Goal: Navigation & Orientation: Find specific page/section

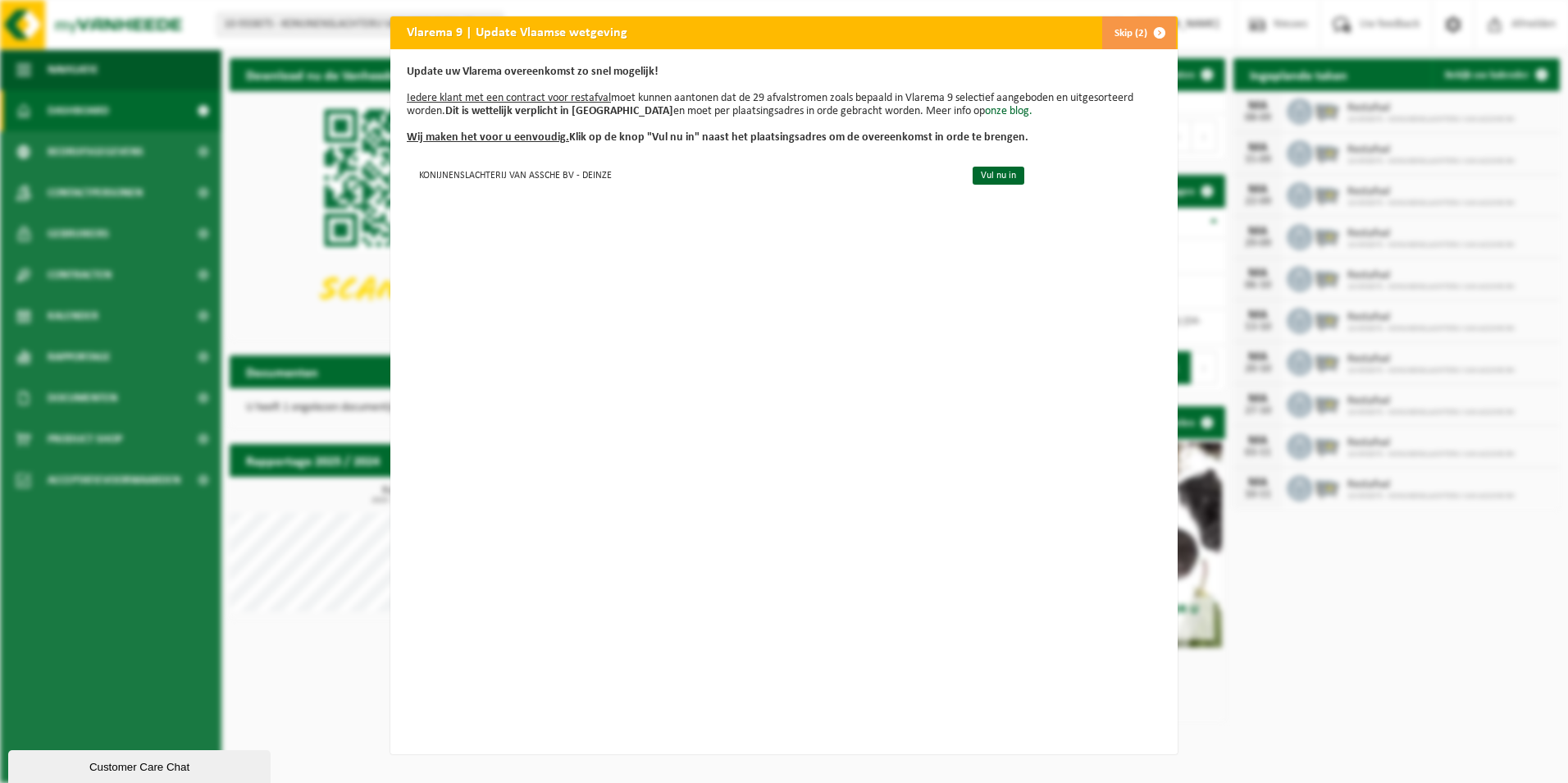
click at [1122, 29] on button "Skip (2)" at bounding box center [1139, 33] width 74 height 33
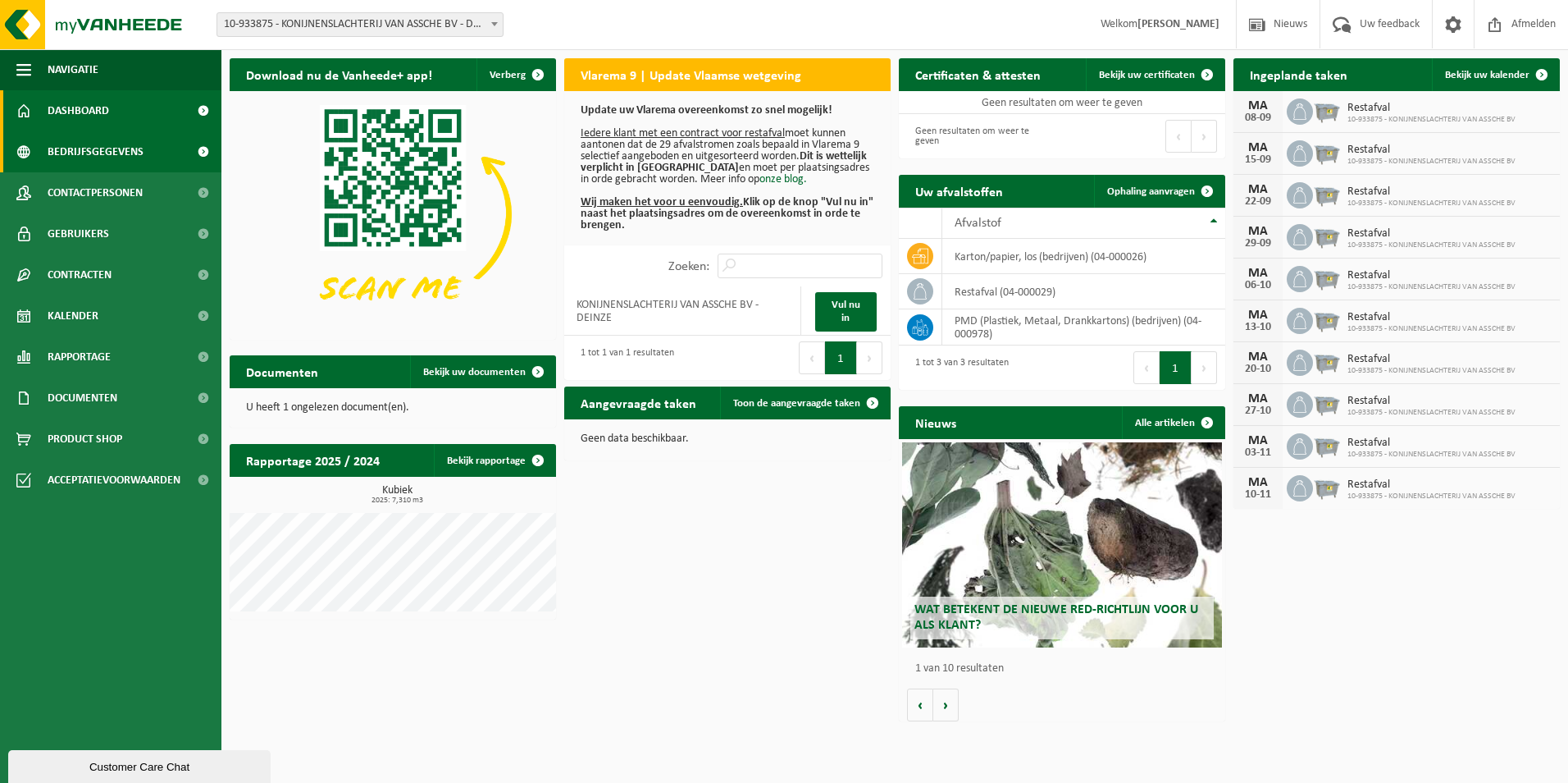
click at [94, 151] on span "Bedrijfsgegevens" at bounding box center [96, 152] width 96 height 41
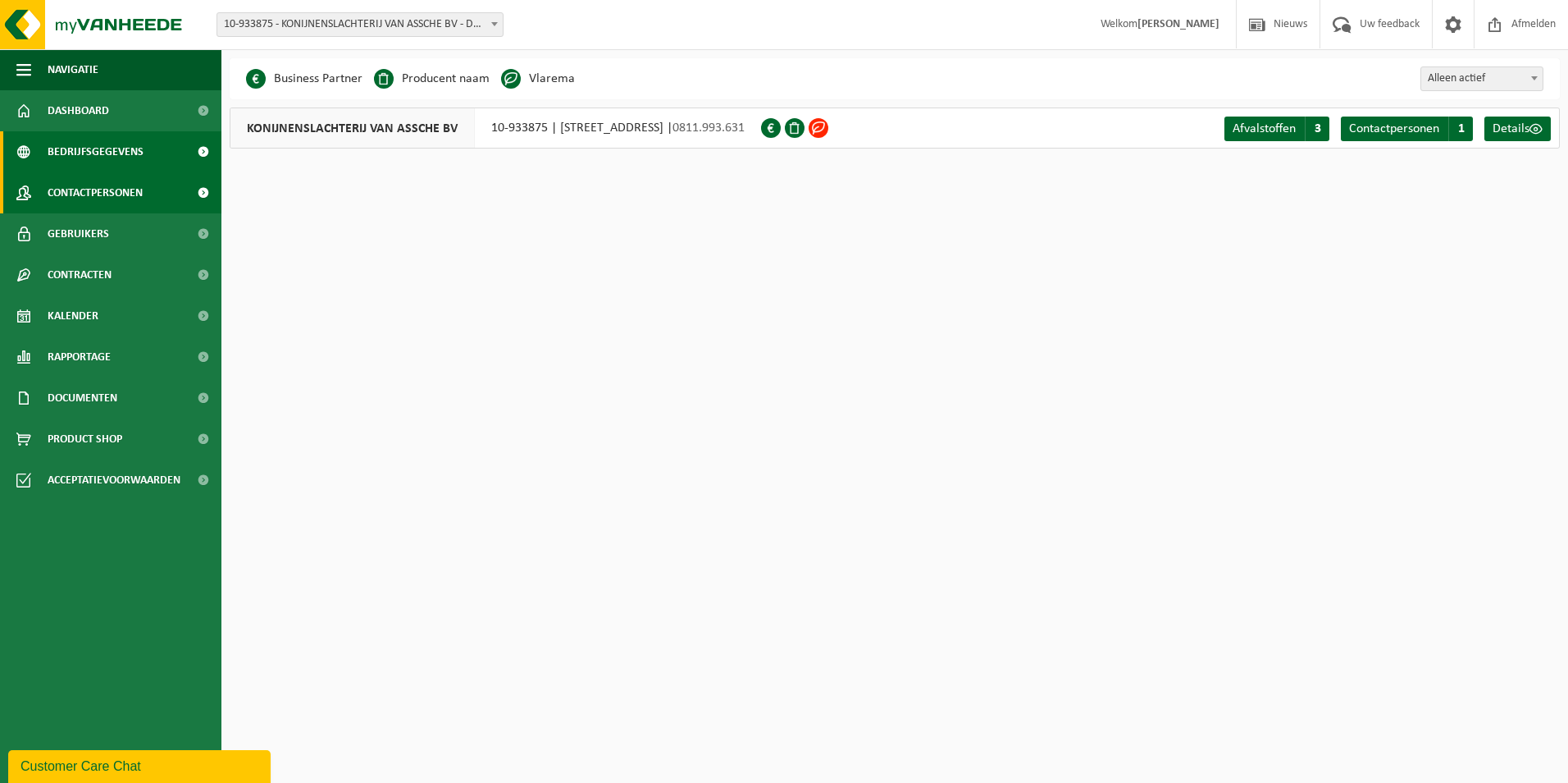
click at [88, 196] on span "Contactpersonen" at bounding box center [95, 193] width 95 height 41
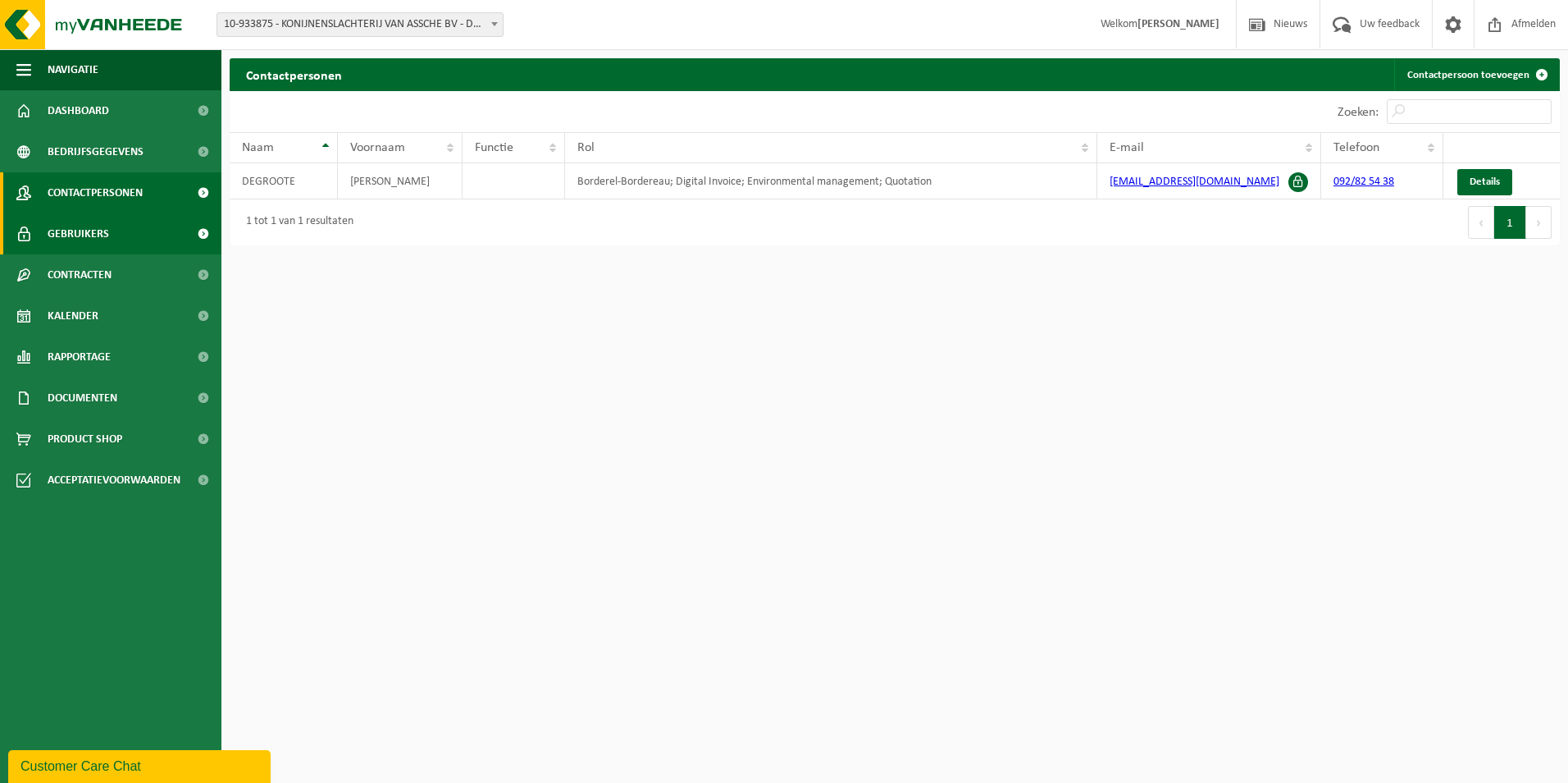
click at [72, 244] on span "Gebruikers" at bounding box center [78, 234] width 62 height 41
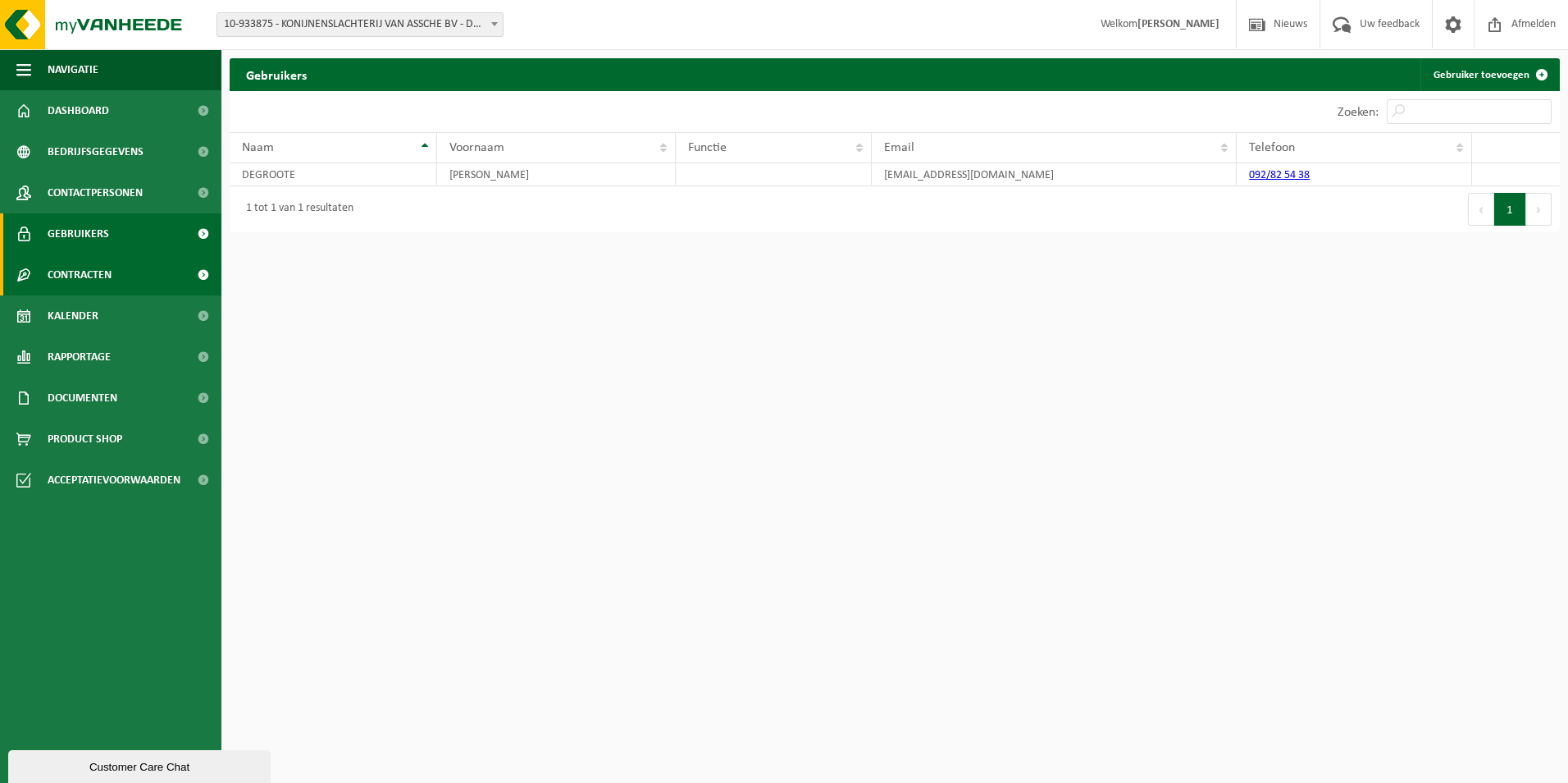
click at [68, 271] on span "Contracten" at bounding box center [79, 275] width 64 height 41
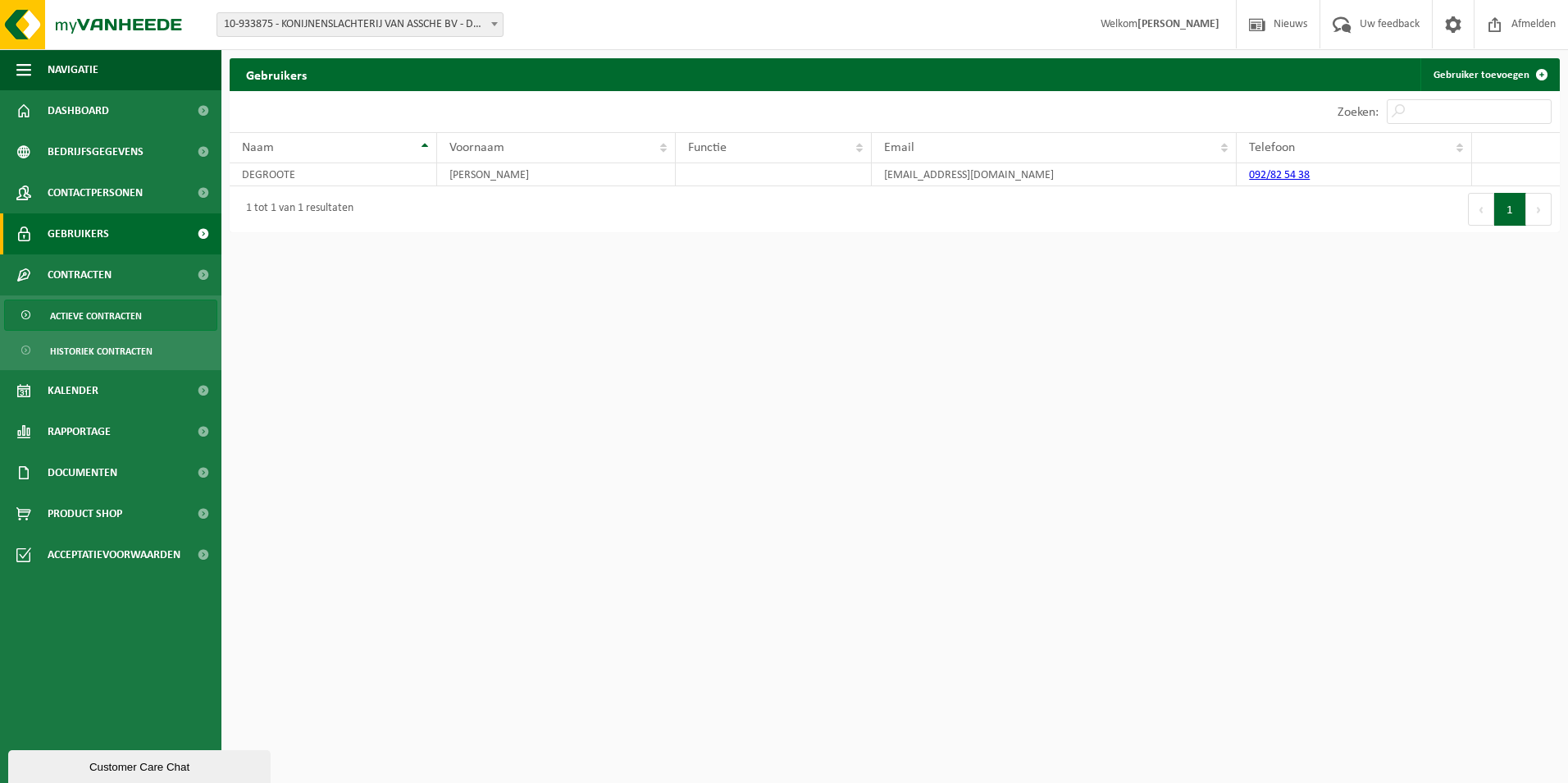
click at [58, 308] on span "Actieve contracten" at bounding box center [96, 316] width 92 height 31
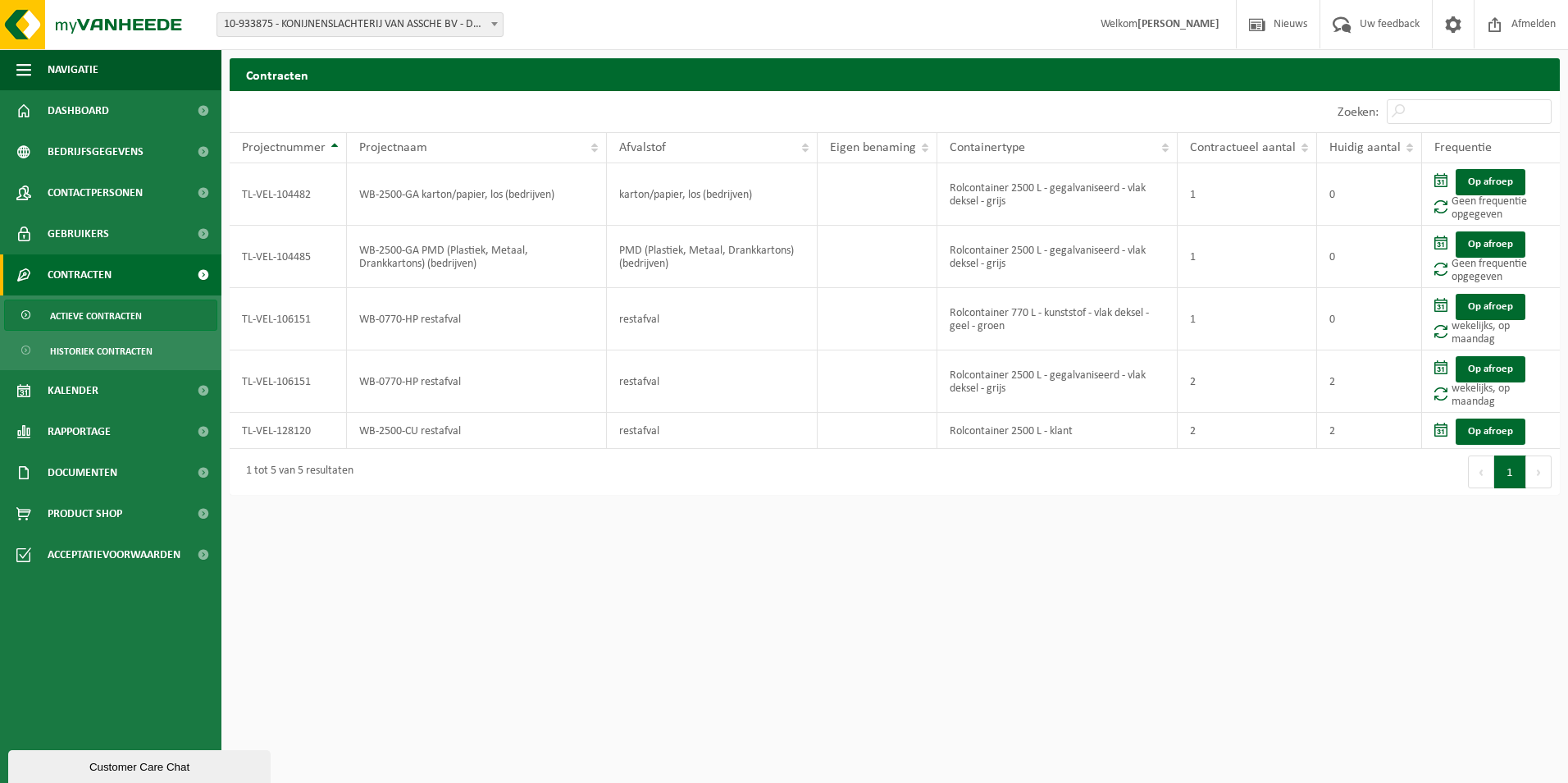
click at [256, 575] on html "Vestiging: 10-933875 - KONIJNENSLACHTERIJ VAN ASSCHE BV - DEINZE 10-933875 - KO…" at bounding box center [784, 392] width 1568 height 783
